Goal: Check status: Check status

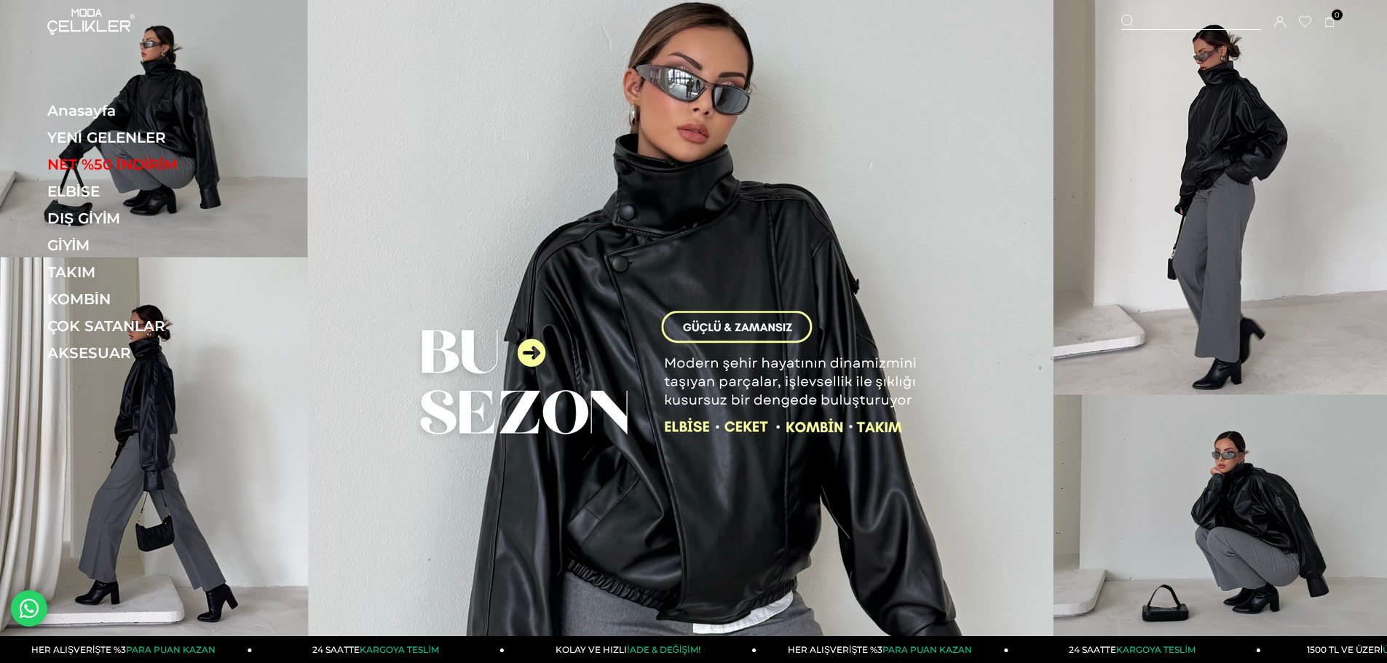
click at [0, 0] on span "Siparişlerim" at bounding box center [0, 0] width 0 height 0
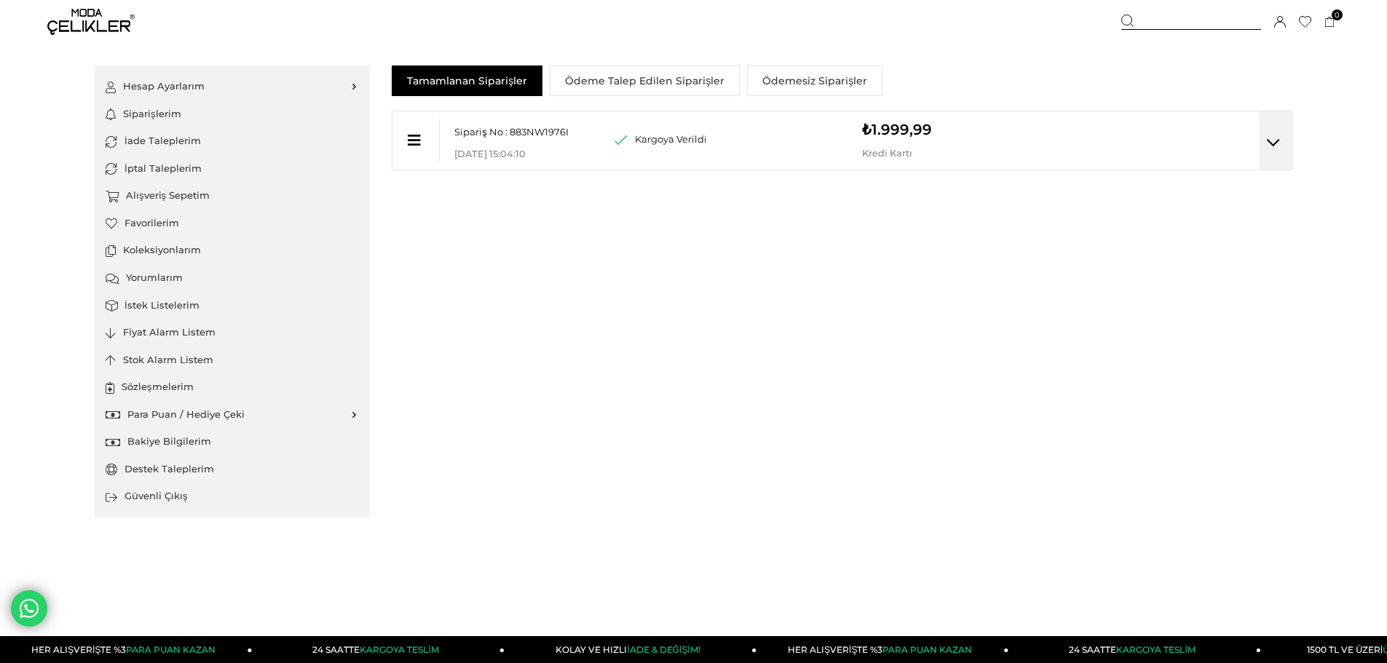
click at [1273, 153] on div at bounding box center [1275, 140] width 33 height 58
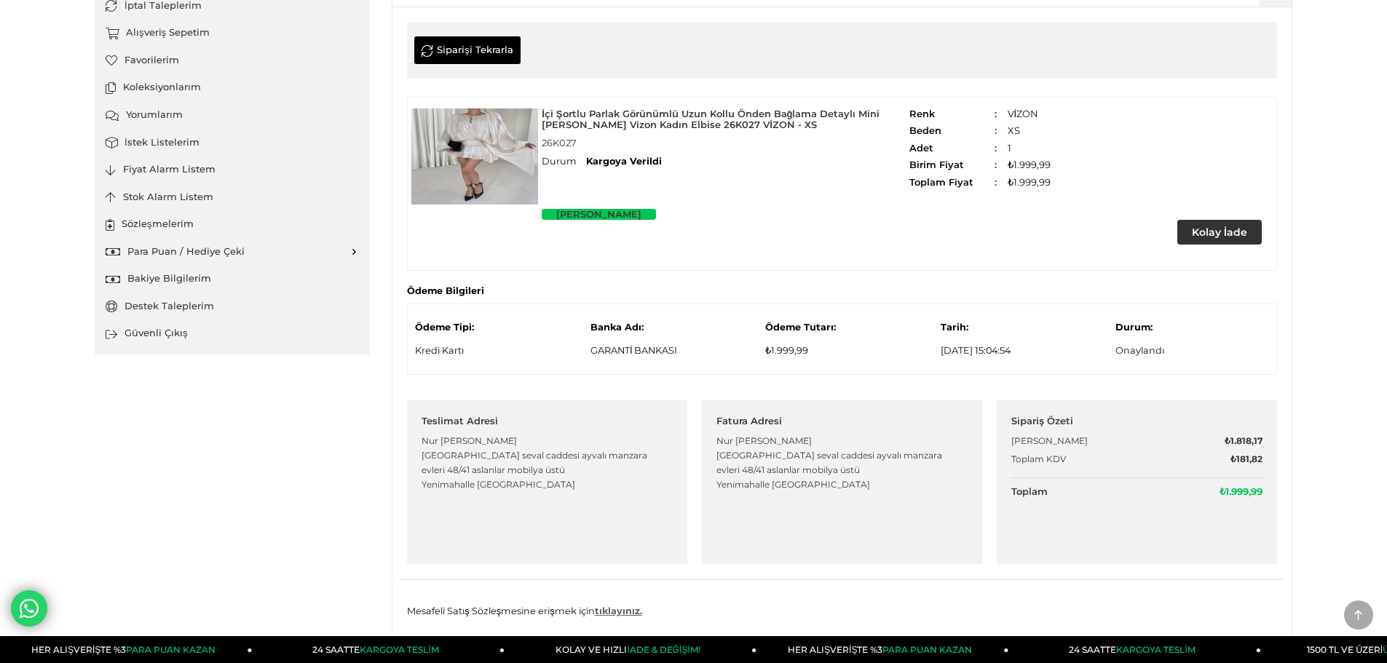
scroll to position [170, 0]
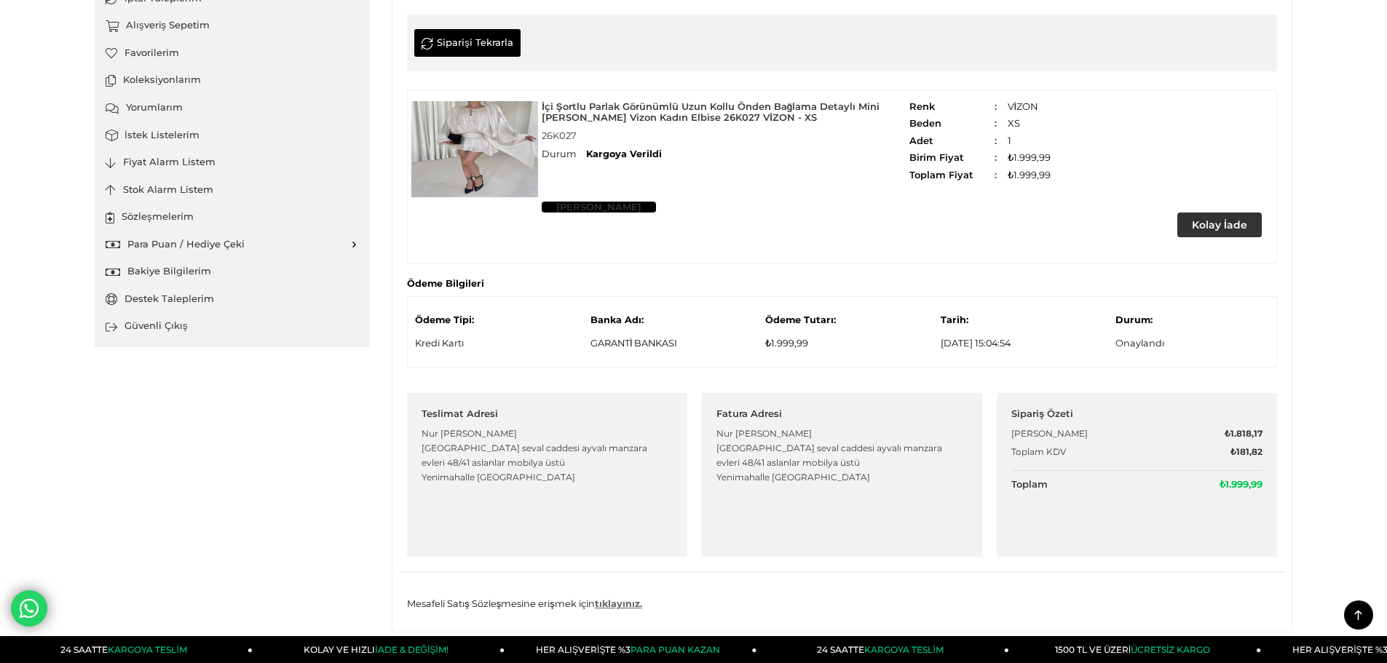
click at [579, 208] on link "[PERSON_NAME]" at bounding box center [599, 207] width 114 height 11
